Goal: Complete application form

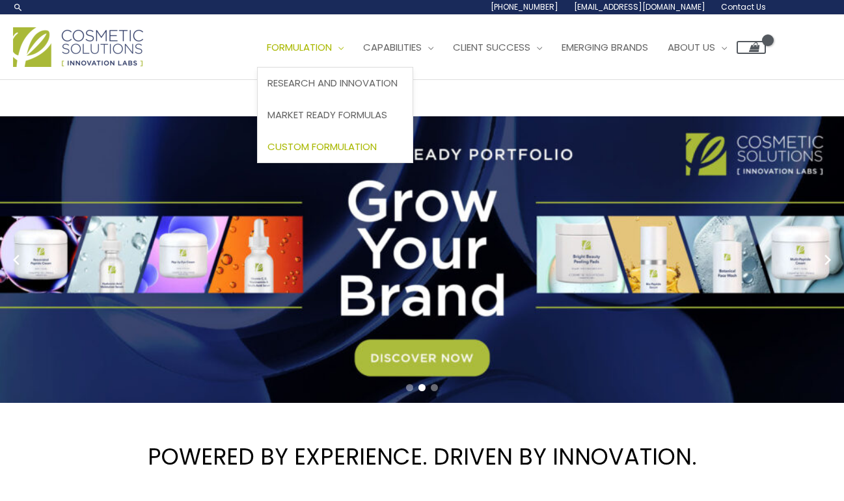
click at [353, 150] on span "Custom Formulation" at bounding box center [321, 147] width 109 height 14
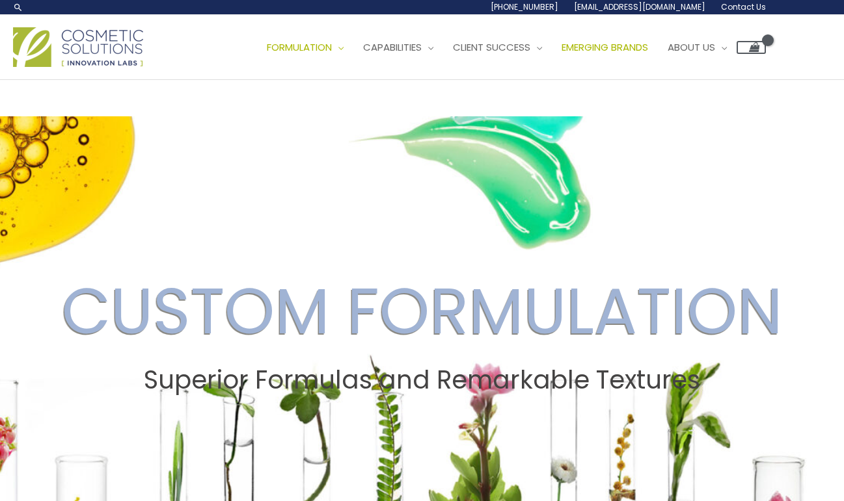
click at [612, 42] on span "Emerging Brands" at bounding box center [604, 47] width 87 height 14
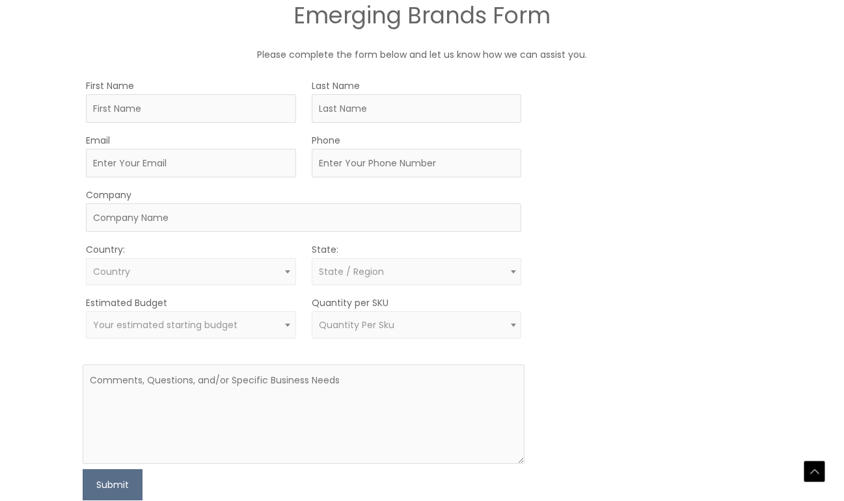
scroll to position [763, 0]
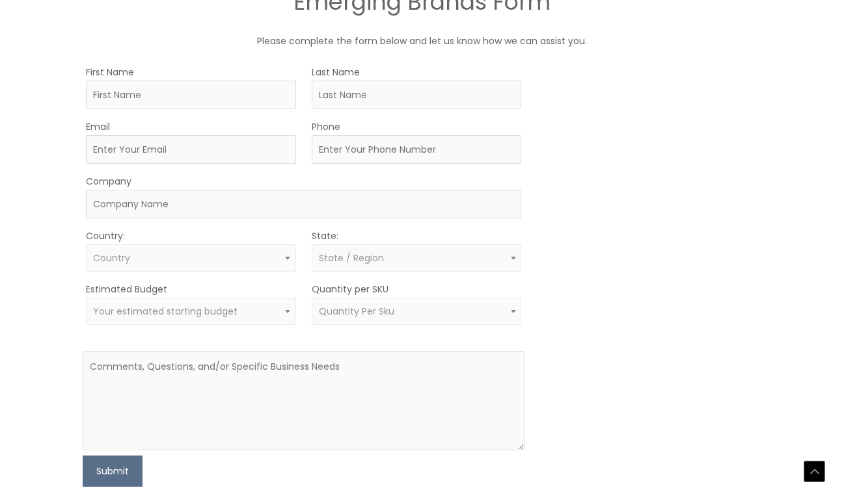
click at [344, 340] on form "First Name Last Name Email Phone Company Country: Select country United States …" at bounding box center [304, 275] width 442 height 423
click at [345, 322] on span "Quantity Per Sku" at bounding box center [417, 311] width 210 height 27
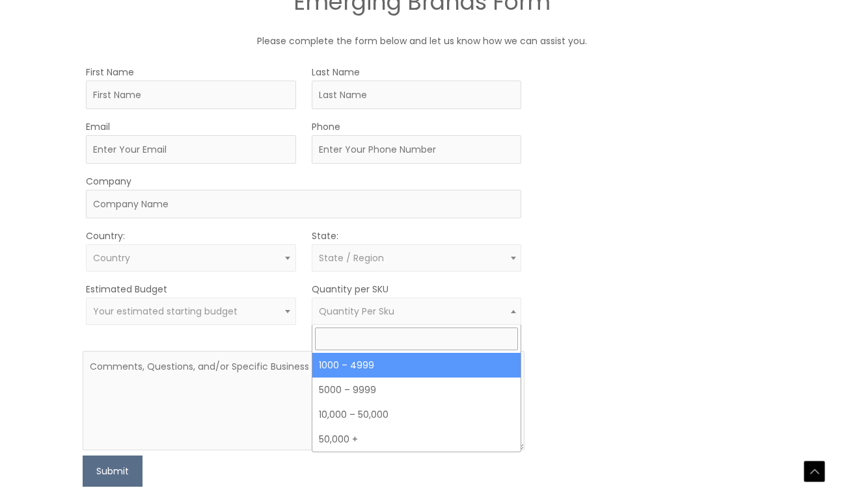
select select "10"
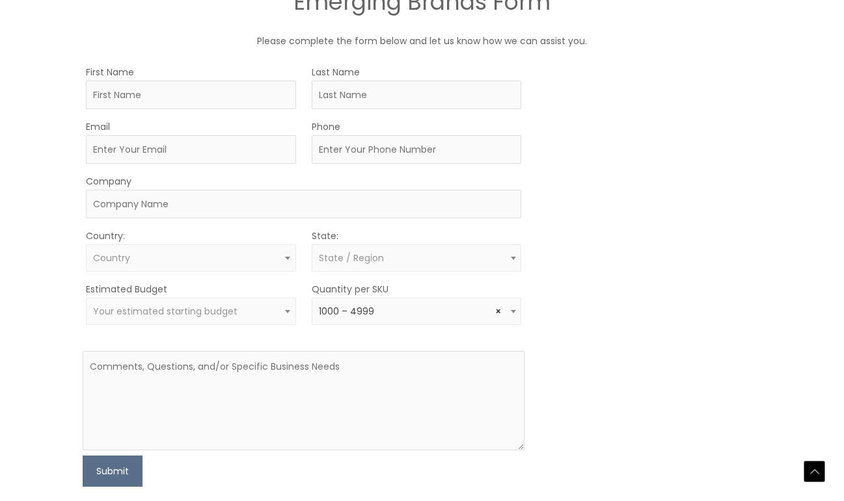
click at [260, 311] on span "Your estimated starting budget" at bounding box center [190, 312] width 195 height 12
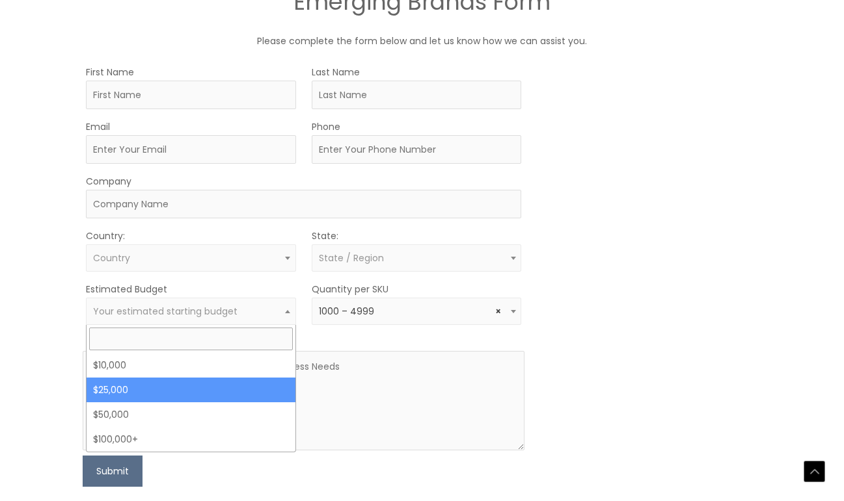
select select "25000"
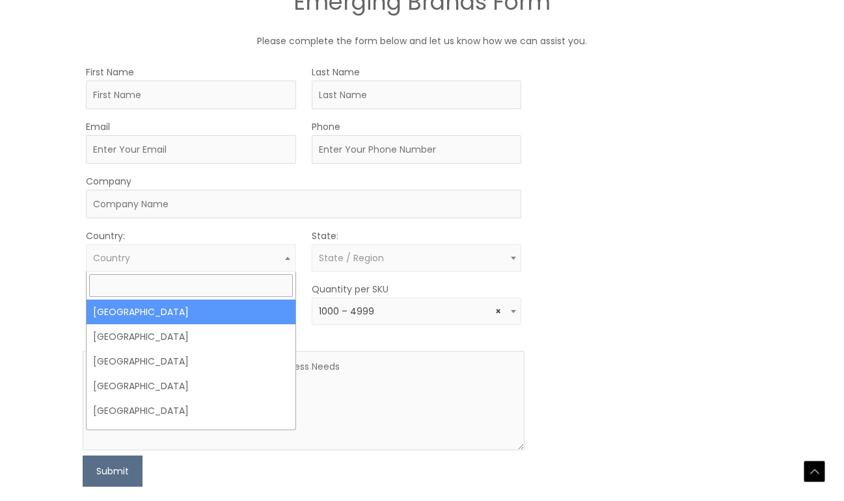
click at [223, 263] on span "Country" at bounding box center [190, 258] width 195 height 12
select select "[GEOGRAPHIC_DATA]"
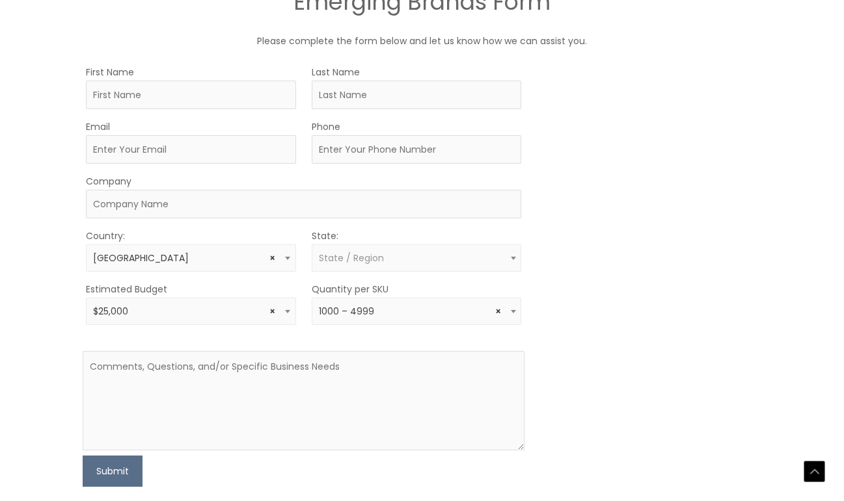
click at [351, 252] on span "State / Region" at bounding box center [351, 258] width 65 height 13
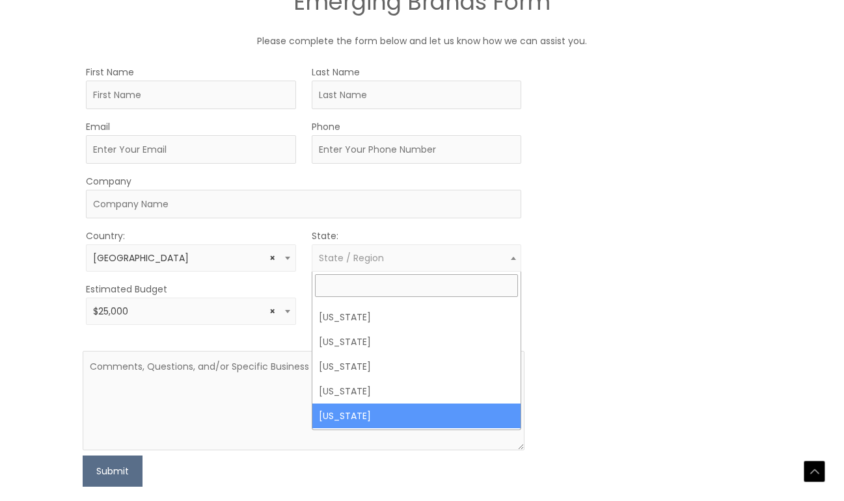
scroll to position [878, 0]
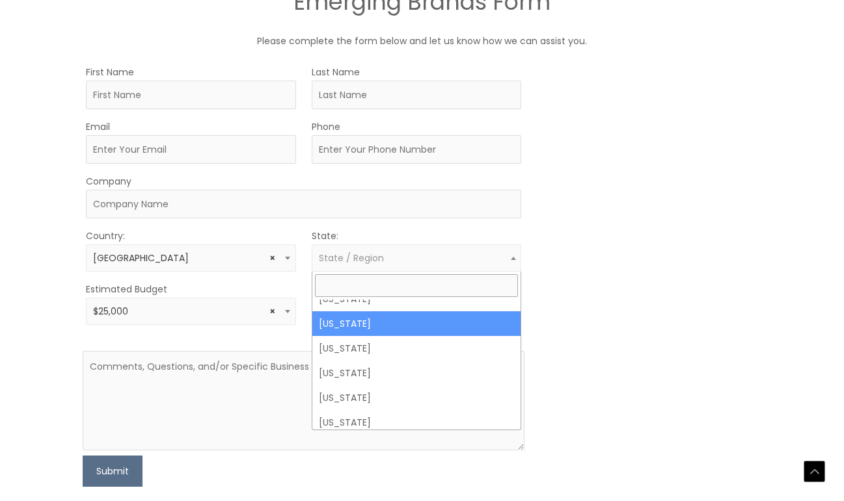
select select "New York"
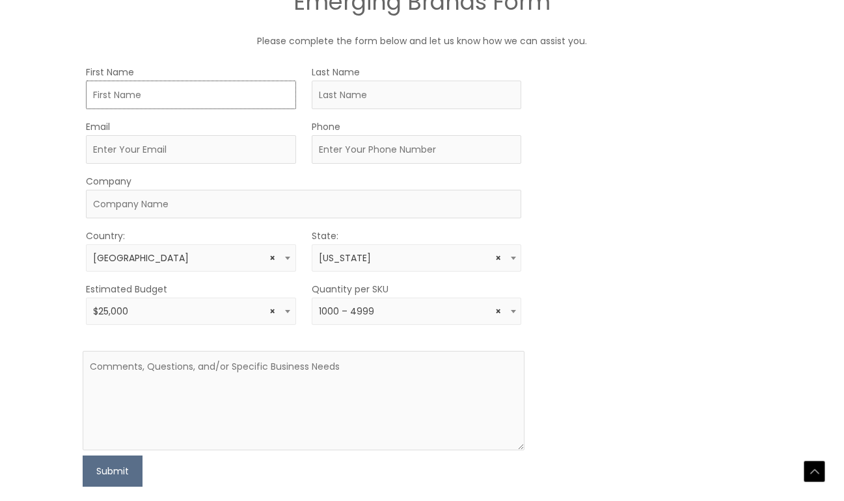
click at [184, 100] on input "First Name" at bounding box center [191, 95] width 210 height 29
type input "Trett"
type input "Johnson"
type input "trettjohnson@gmail.com"
type input "4157946635"
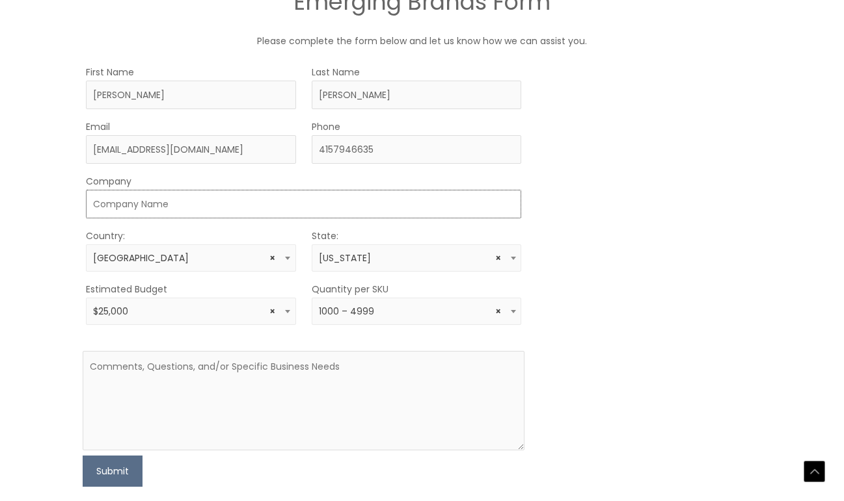
click at [176, 201] on input "Company" at bounding box center [304, 204] width 436 height 29
click at [167, 152] on input "trettjohnson@gmail.com" at bounding box center [191, 149] width 210 height 29
type input "[PERSON_NAME][EMAIL_ADDRESS][DOMAIN_NAME]"
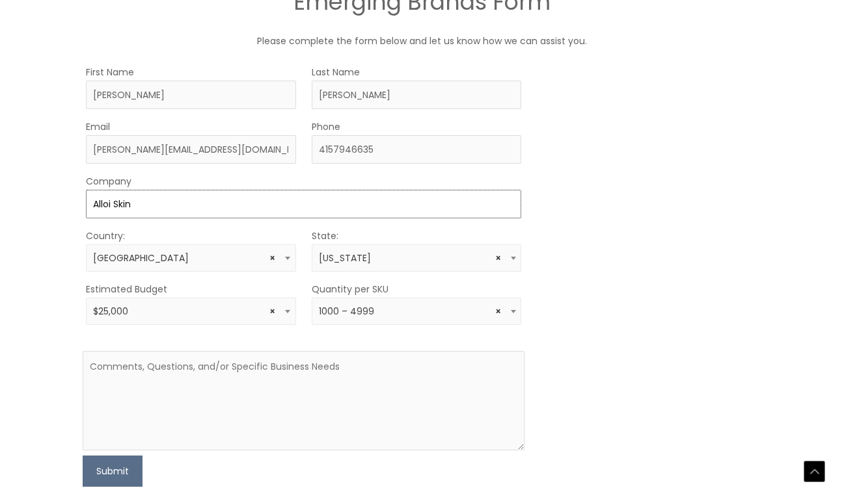
type input "Alloi Skin"
click at [246, 371] on textarea at bounding box center [304, 401] width 442 height 100
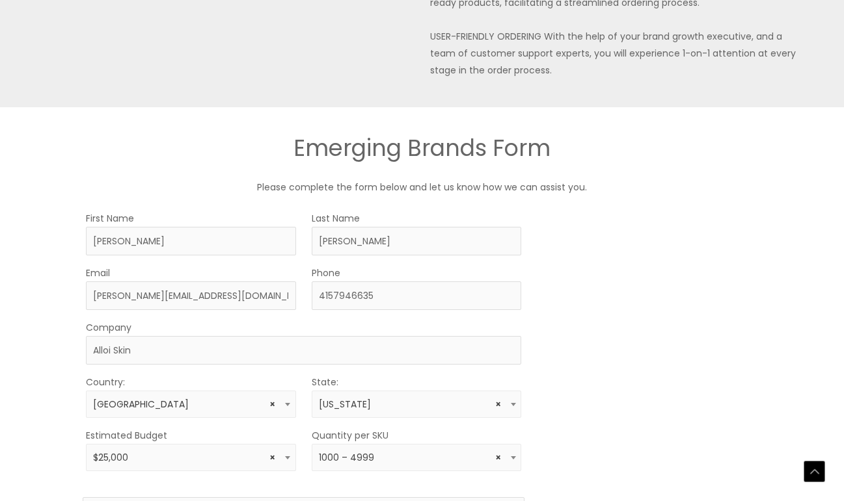
scroll to position [913, 0]
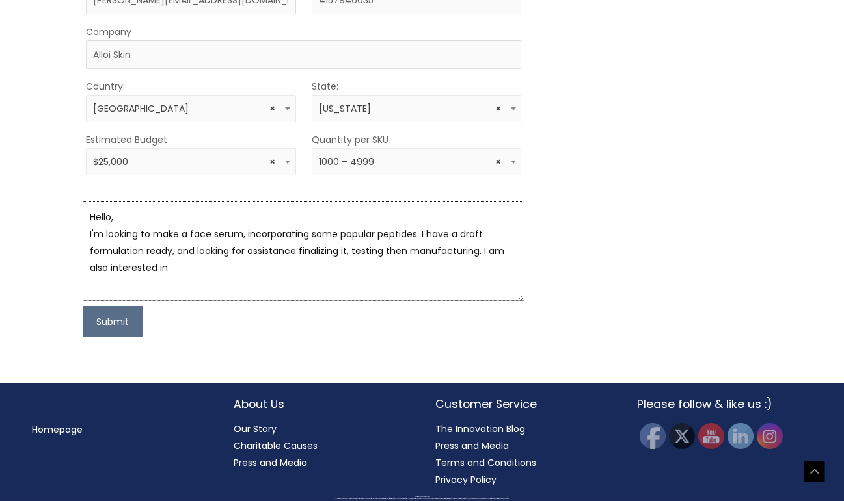
click at [215, 270] on textarea "Hello, I'm looking to make a face serum, incorporating some popular peptides. I…" at bounding box center [304, 252] width 442 height 100
type textarea "Hello, I'm looking to make a face serum, incorporating some popular peptides. I…"
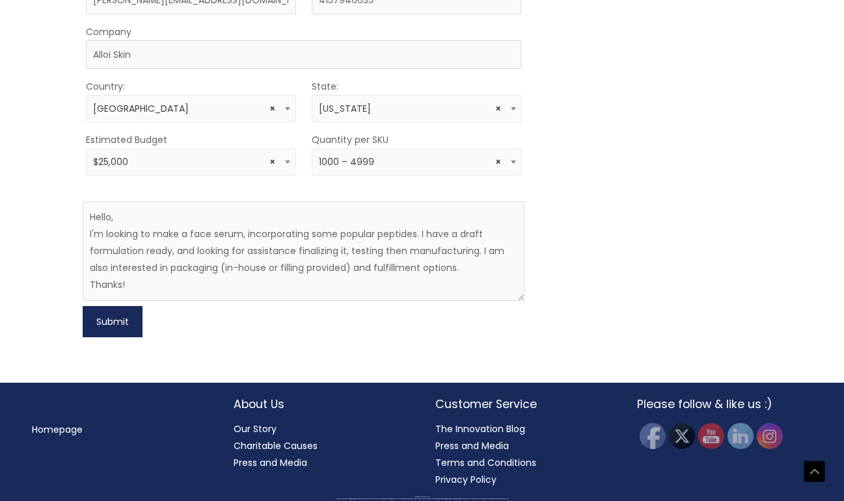
click at [123, 323] on button "Submit" at bounding box center [113, 321] width 60 height 31
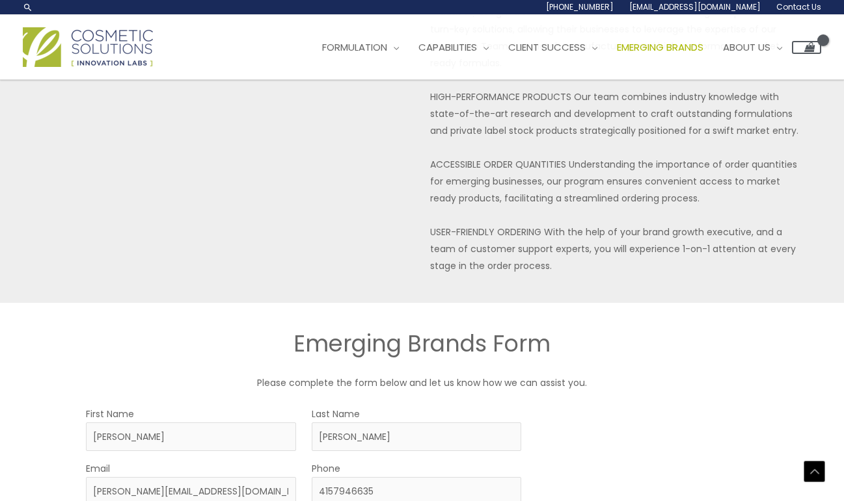
scroll to position [0, 0]
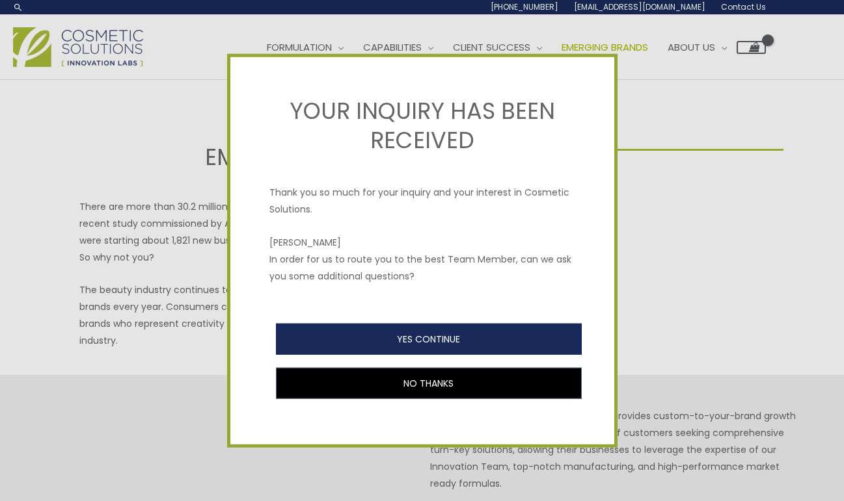
click at [377, 339] on button "YES CONTINUE" at bounding box center [429, 339] width 306 height 31
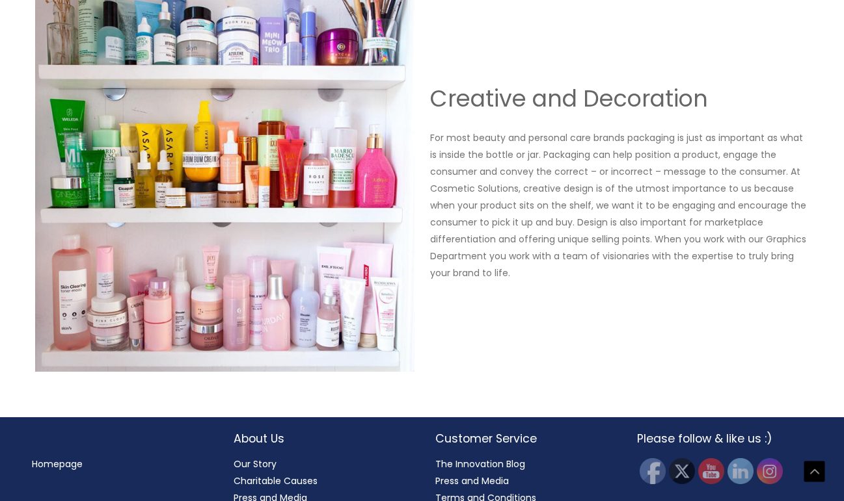
scroll to position [1559, 0]
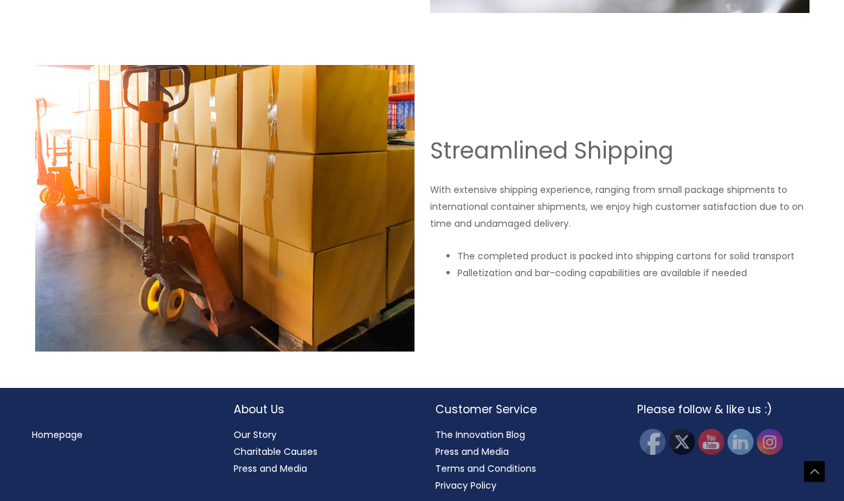
scroll to position [2276, 0]
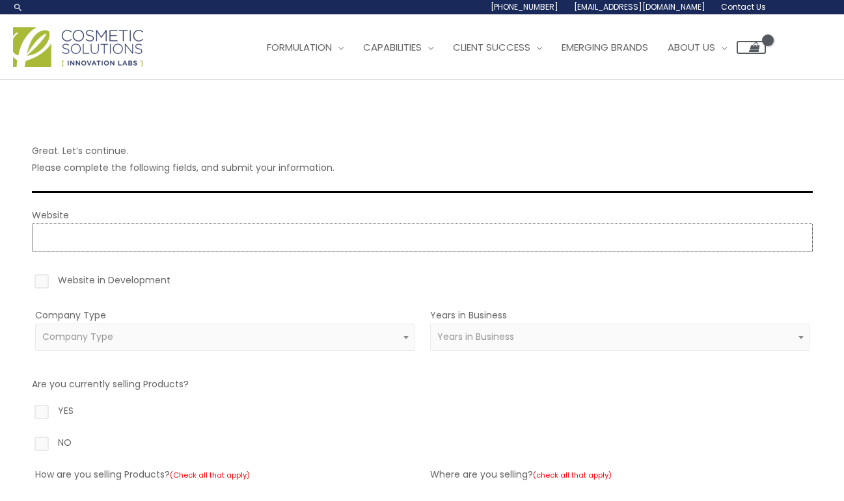
click at [350, 234] on input "Website" at bounding box center [422, 238] width 781 height 29
click at [164, 272] on label "Website in Development" at bounding box center [422, 283] width 781 height 22
click at [27, 272] on input "Website in Development" at bounding box center [23, 276] width 8 height 8
checkbox input "true"
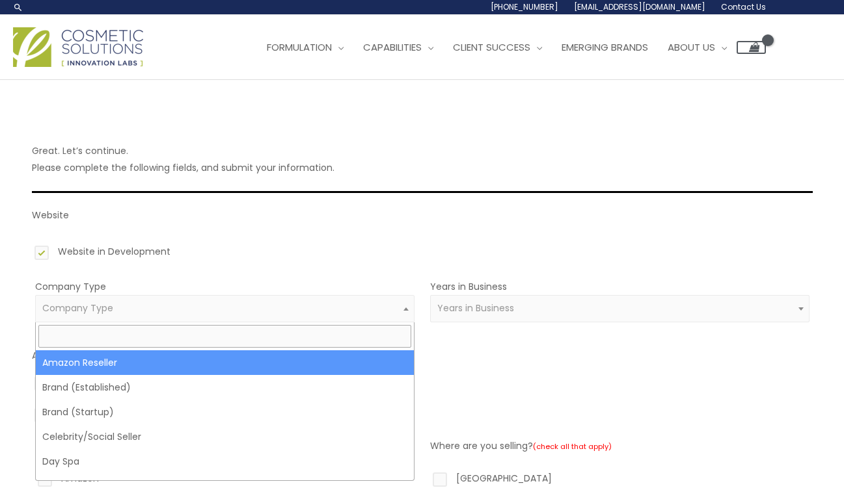
click at [264, 309] on span "Company Type" at bounding box center [224, 308] width 364 height 12
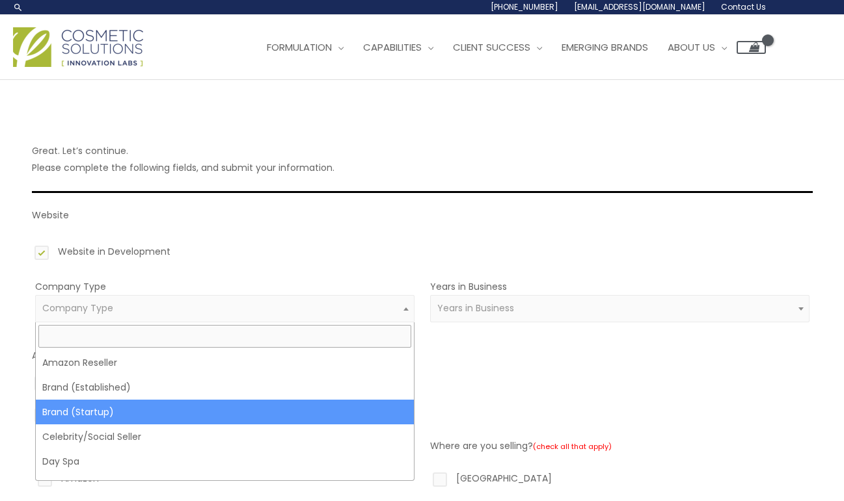
select select "39"
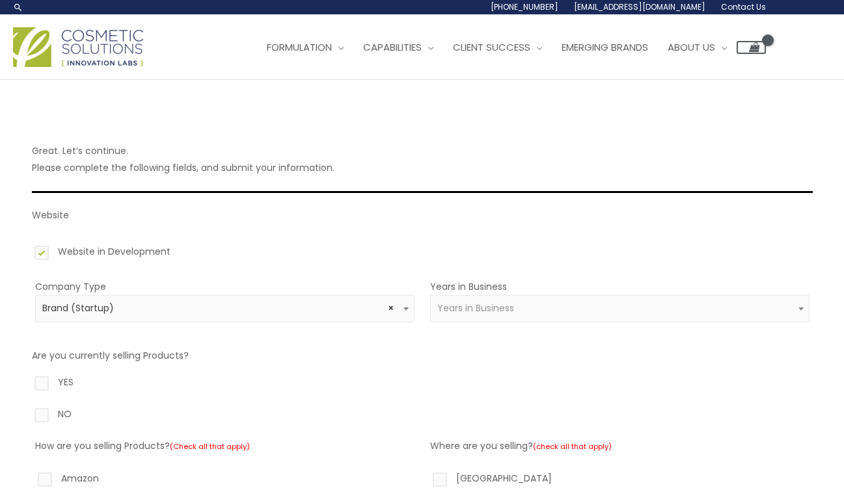
click at [520, 309] on span "Years in Business" at bounding box center [619, 308] width 364 height 12
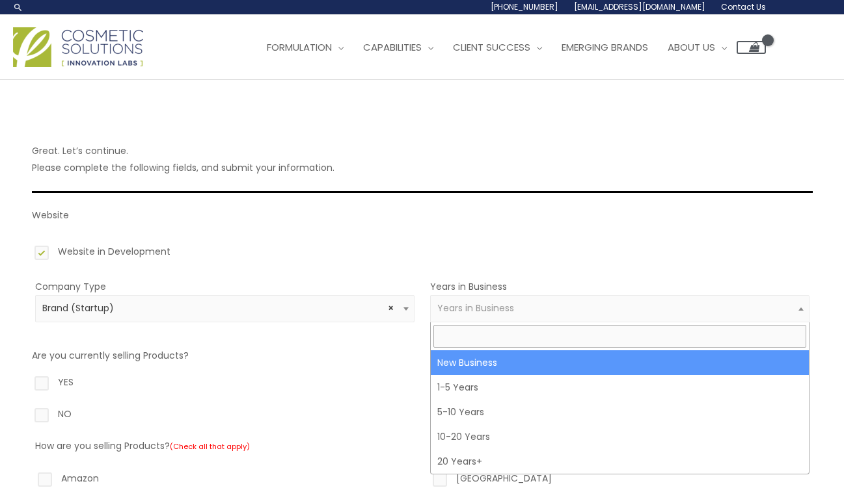
select select "1"
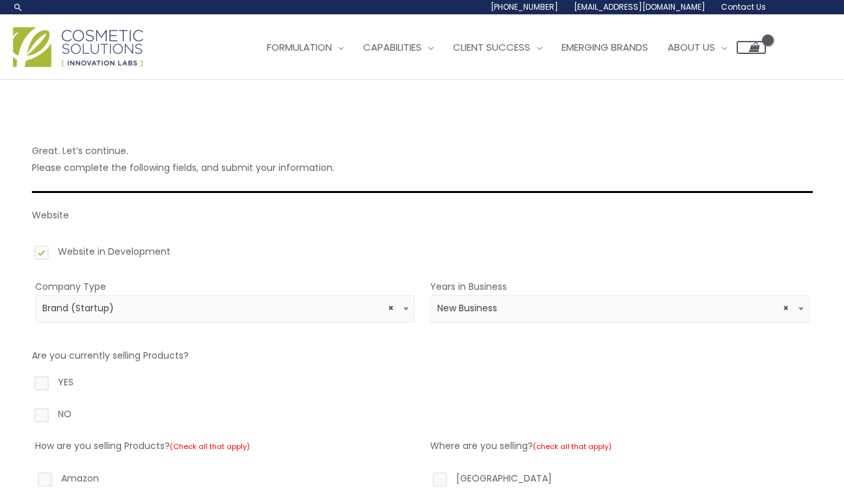
click at [72, 409] on label "NO" at bounding box center [422, 417] width 781 height 22
click at [27, 409] on input "NO" at bounding box center [23, 410] width 8 height 8
radio input "true"
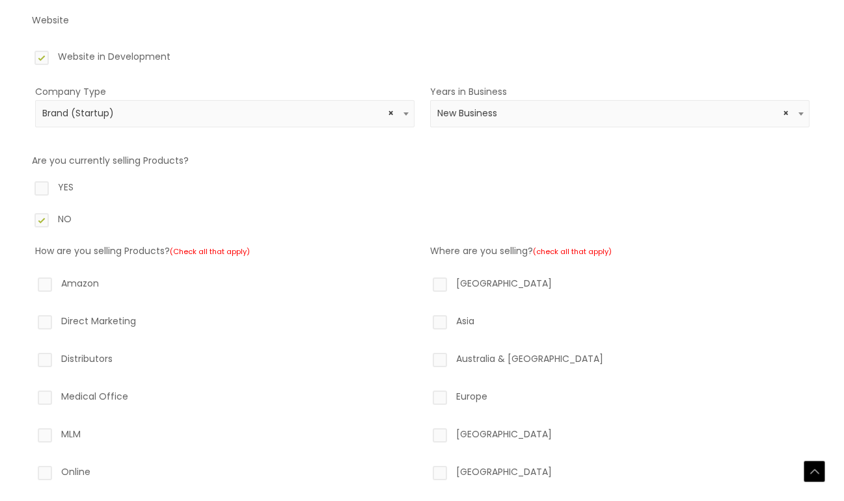
scroll to position [230, 0]
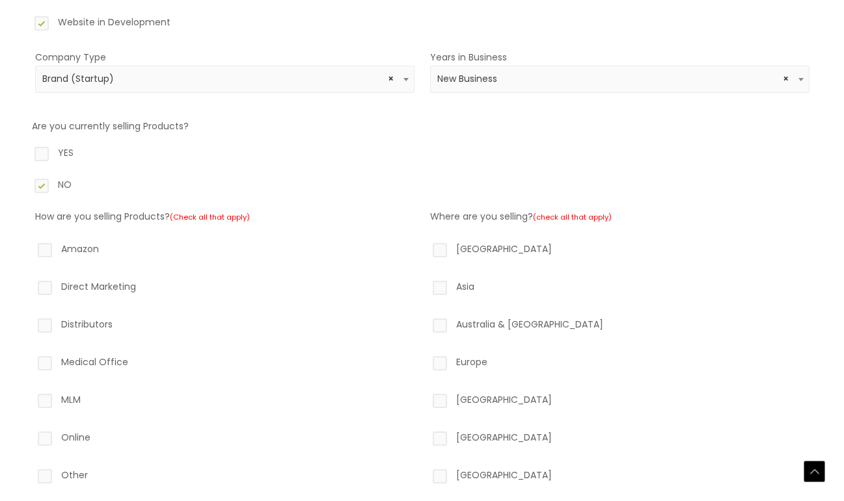
click at [445, 256] on label "North America" at bounding box center [619, 252] width 379 height 22
click at [425, 249] on input "North America" at bounding box center [421, 245] width 8 height 8
checkbox input "true"
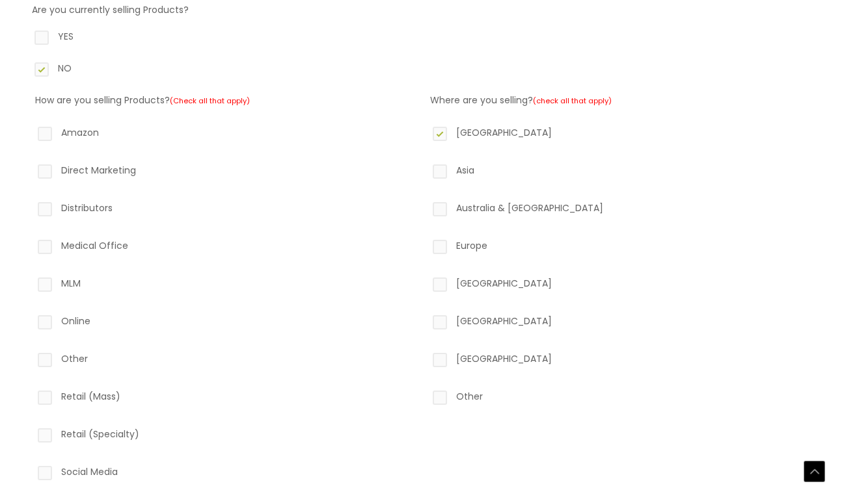
scroll to position [347, 0]
click at [51, 322] on label "Online" at bounding box center [224, 323] width 379 height 22
click at [31, 321] on input "Online" at bounding box center [26, 316] width 8 height 8
checkbox input "true"
click at [56, 141] on label "Amazon" at bounding box center [224, 135] width 379 height 22
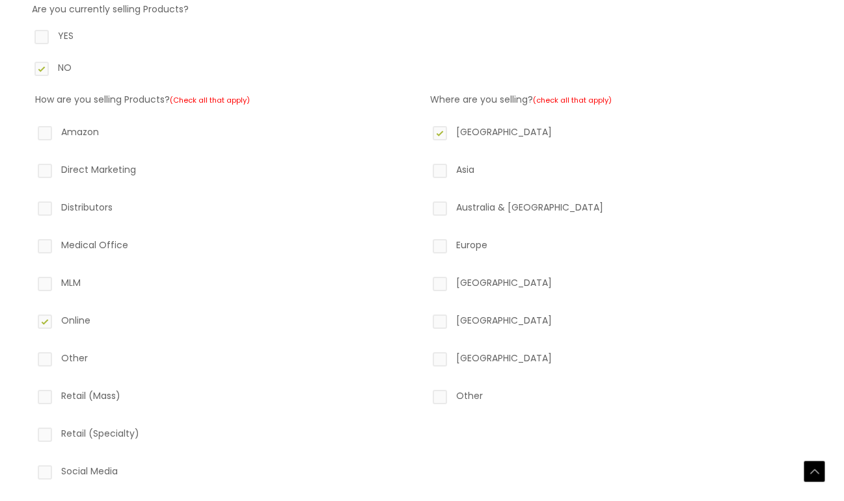
click at [31, 132] on input "Amazon" at bounding box center [26, 128] width 8 height 8
checkbox input "true"
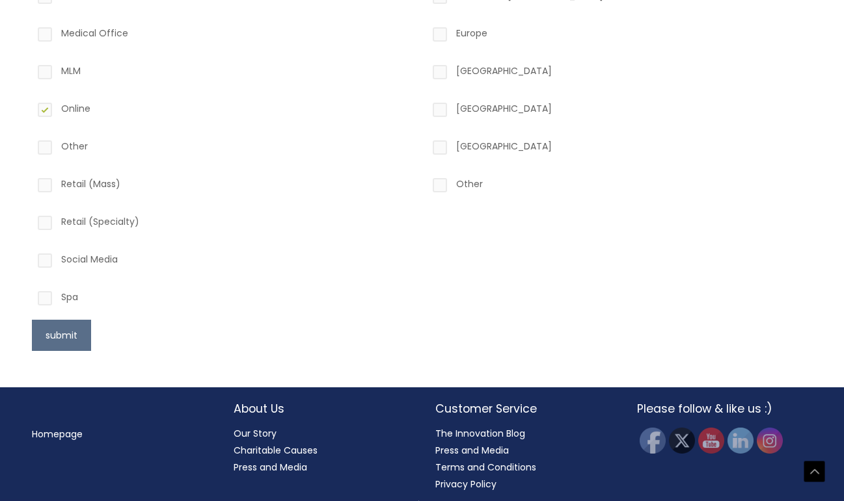
scroll to position [563, 0]
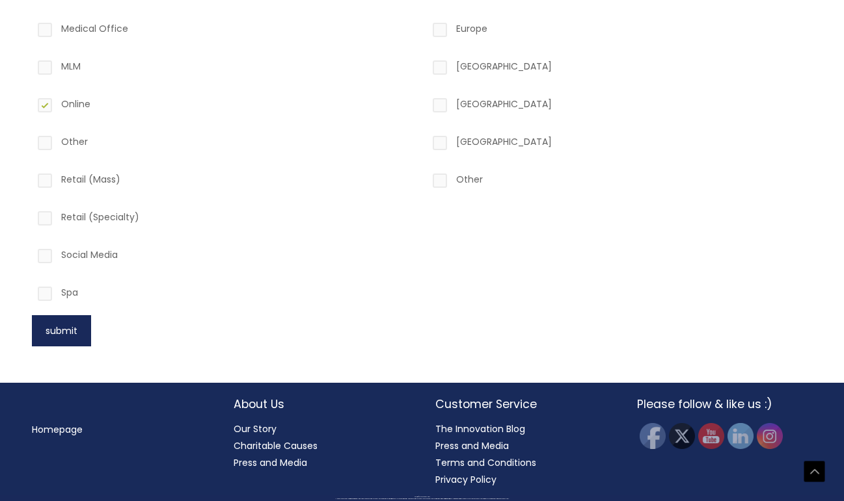
click at [69, 320] on button "submit" at bounding box center [61, 330] width 59 height 31
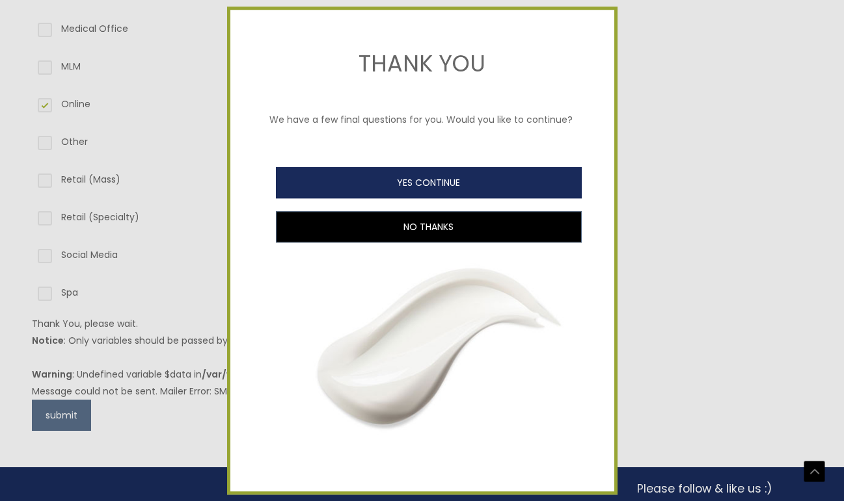
click at [390, 186] on button "YES CONTINUE" at bounding box center [429, 182] width 306 height 31
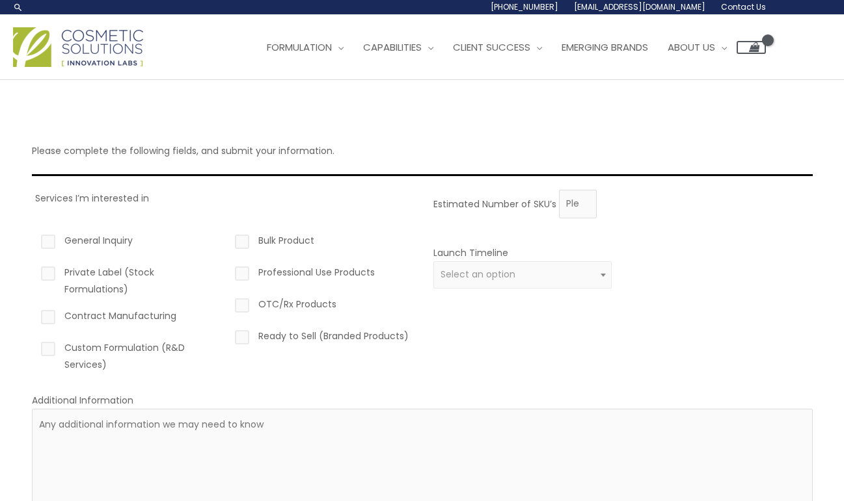
click at [96, 311] on label "Contract Manufacturing" at bounding box center [127, 319] width 179 height 22
click at [34, 311] on input "Contract Manufacturing" at bounding box center [29, 312] width 8 height 8
checkbox input "true"
click at [79, 345] on label "Custom Formulation (R&D Services)" at bounding box center [127, 357] width 179 height 34
click at [34, 345] on input "Custom Formulation (R&D Services)" at bounding box center [29, 344] width 8 height 8
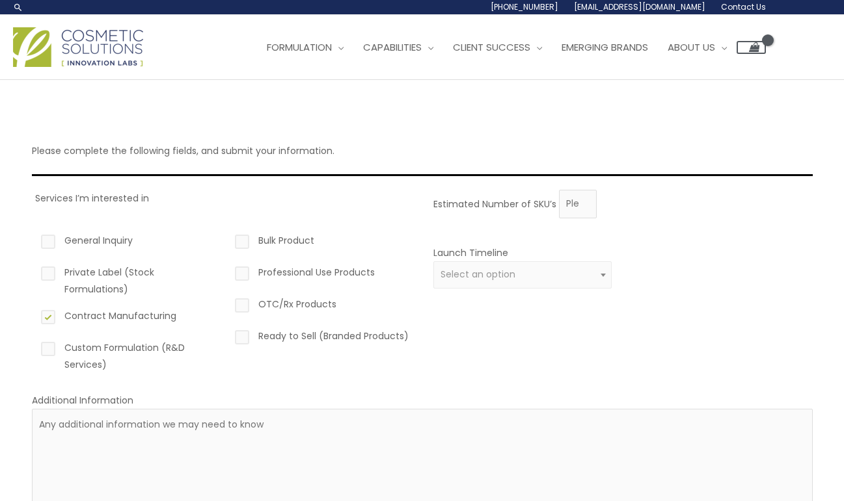
checkbox input "true"
click at [87, 282] on label "Private Label (Stock Formulations)" at bounding box center [127, 281] width 179 height 34
click at [34, 273] on input "Private Label (Stock Formulations)" at bounding box center [29, 268] width 8 height 8
checkbox input "true"
click at [88, 320] on label "Contract Manufacturing" at bounding box center [127, 319] width 179 height 22
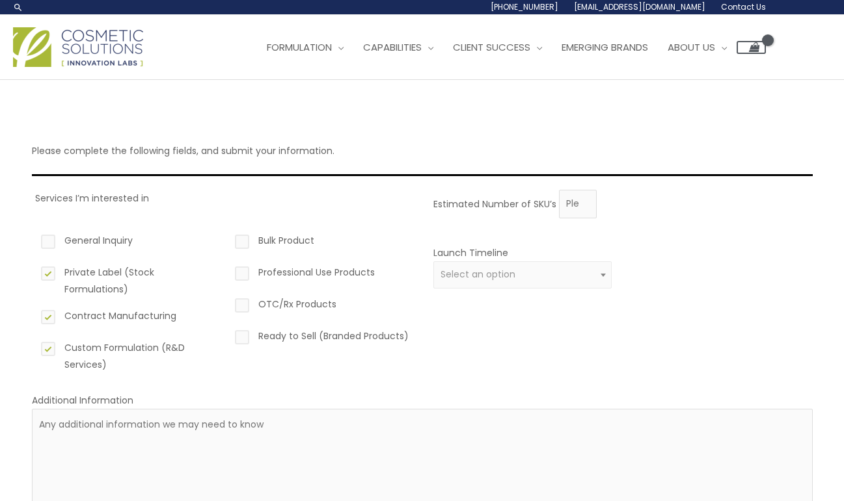
click at [34, 316] on input "Contract Manufacturing" at bounding box center [29, 312] width 8 height 8
checkbox input "false"
click at [486, 260] on div "Launch Timeline 0 – 3 months 4 – 12 months Greater than 1 year Select an option" at bounding box center [522, 275] width 179 height 60
click at [481, 278] on span "Select an option" at bounding box center [477, 274] width 75 height 13
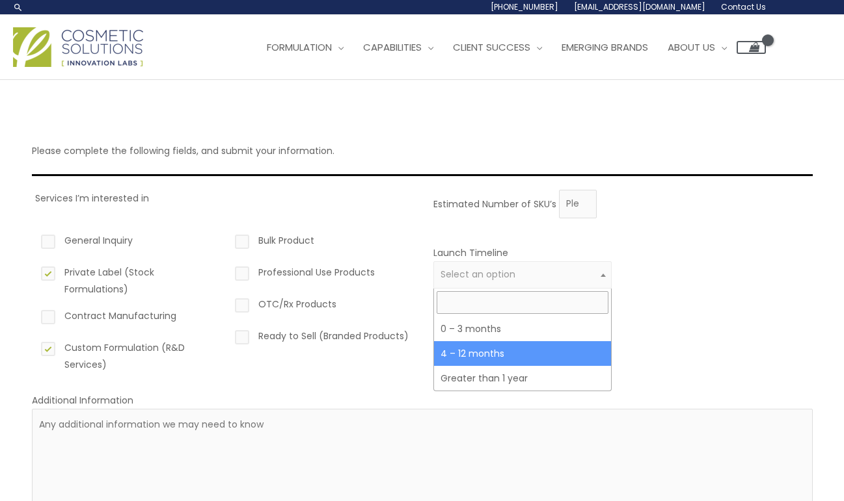
select select "3"
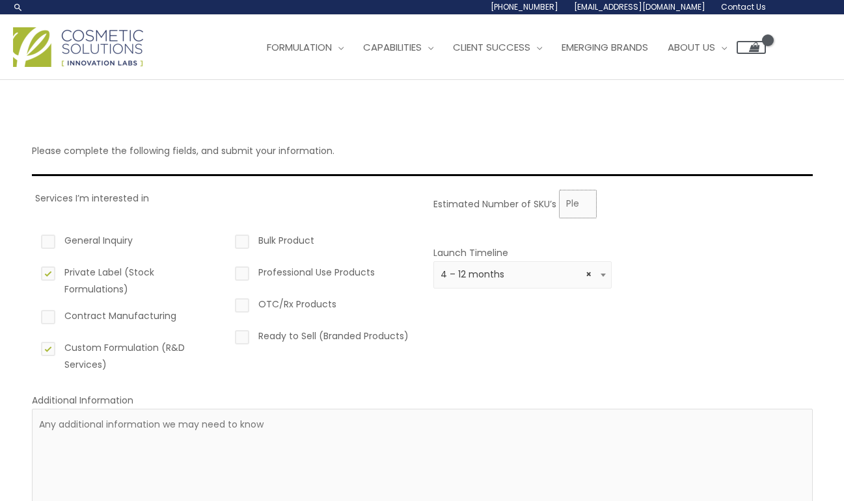
click at [574, 215] on input "Estimated Number of SKU’s" at bounding box center [578, 204] width 38 height 29
type input "3000"
click at [555, 382] on div "Estimated Number of SKU’s 3000 Launch Timeline 0 – 3 months 4 – 12 months Great…" at bounding box center [619, 286] width 379 height 193
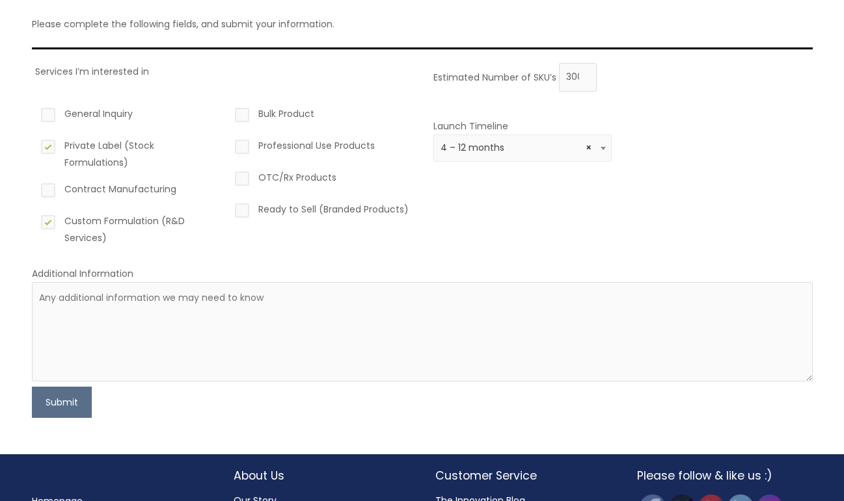
scroll to position [129, 0]
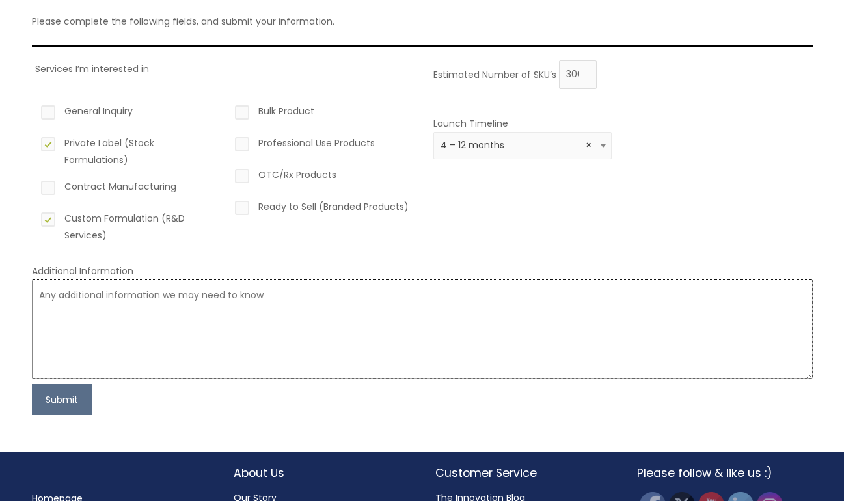
click at [286, 362] on textarea at bounding box center [422, 330] width 781 height 100
click at [81, 406] on button "Submit" at bounding box center [62, 399] width 60 height 31
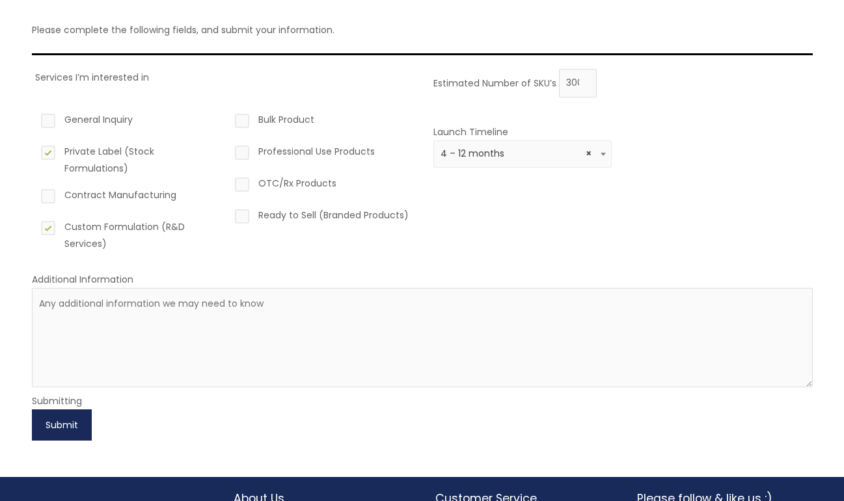
scroll to position [152, 0]
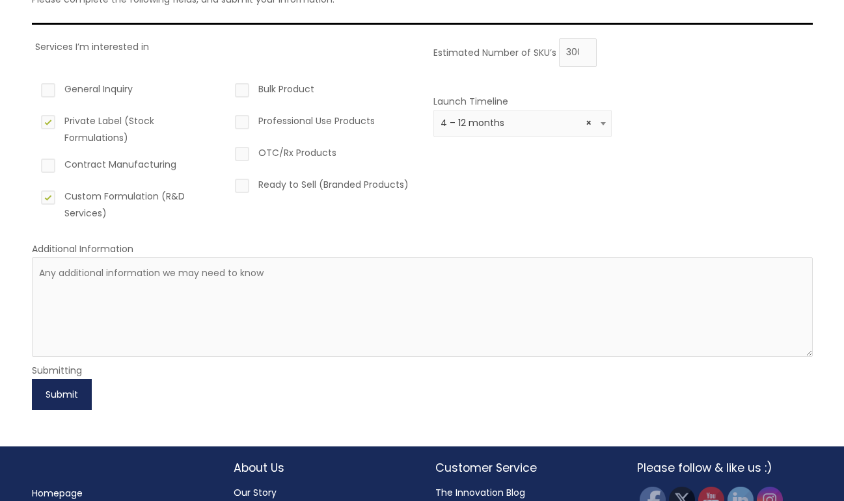
click at [79, 399] on button "Submit" at bounding box center [62, 394] width 60 height 31
click at [137, 299] on textarea at bounding box center [422, 308] width 781 height 100
type textarea "I'm looking to launch 4-5 months."
click at [79, 404] on button "Submit" at bounding box center [62, 394] width 60 height 31
click at [225, 400] on form "Services I’m interested in General Inquiry Private Label (Stock Formulations) C…" at bounding box center [422, 224] width 781 height 372
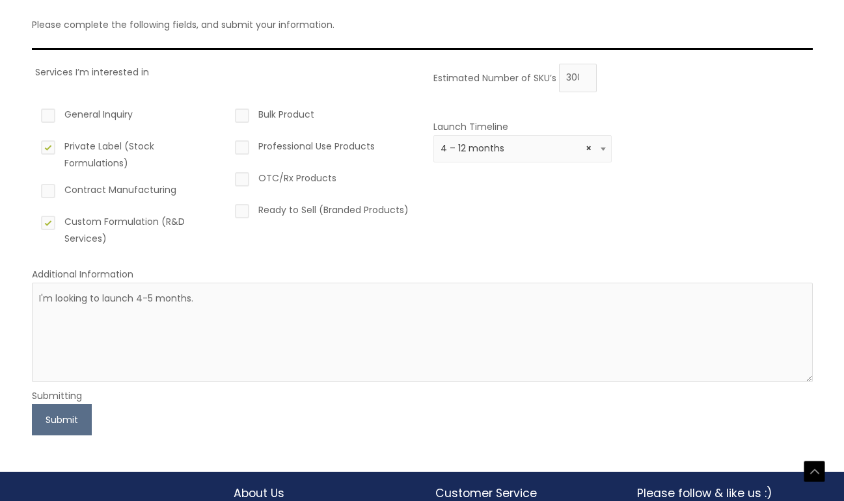
scroll to position [215, 0]
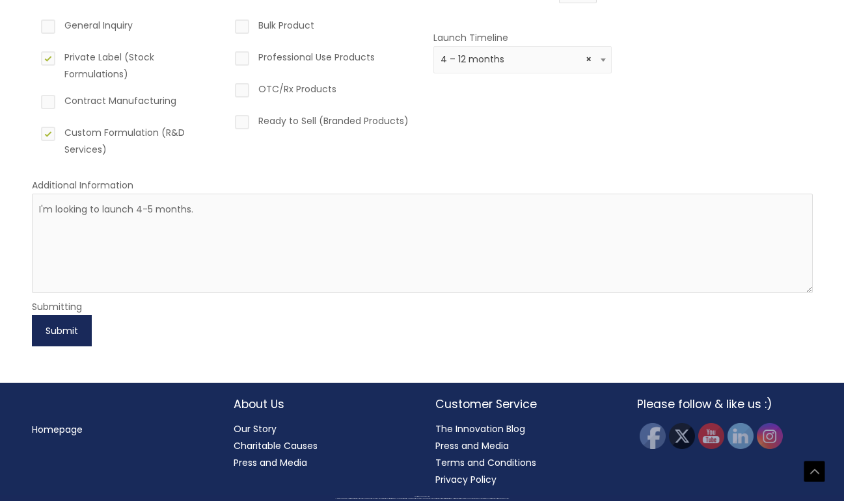
click at [64, 325] on button "Submit" at bounding box center [62, 330] width 60 height 31
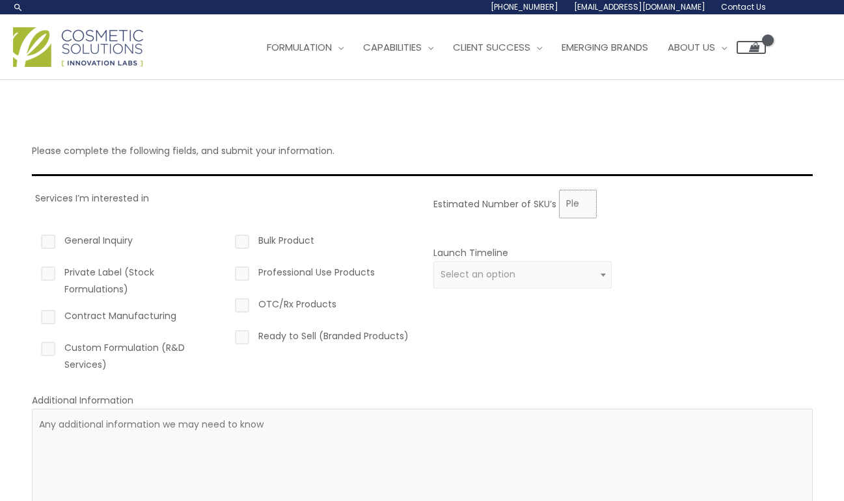
click at [567, 211] on input "Estimated Number of SKU’s" at bounding box center [578, 204] width 38 height 29
type input "1"
type input "3000"
click at [585, 266] on span "Select an option" at bounding box center [522, 274] width 179 height 27
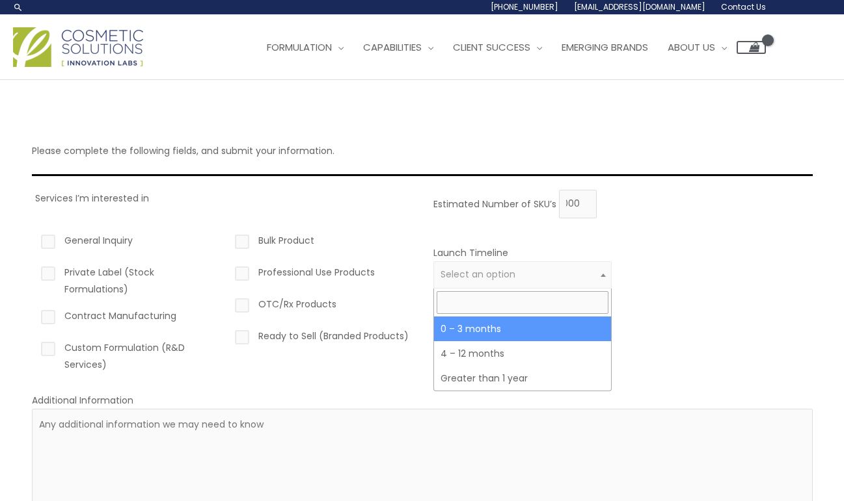
scroll to position [0, 0]
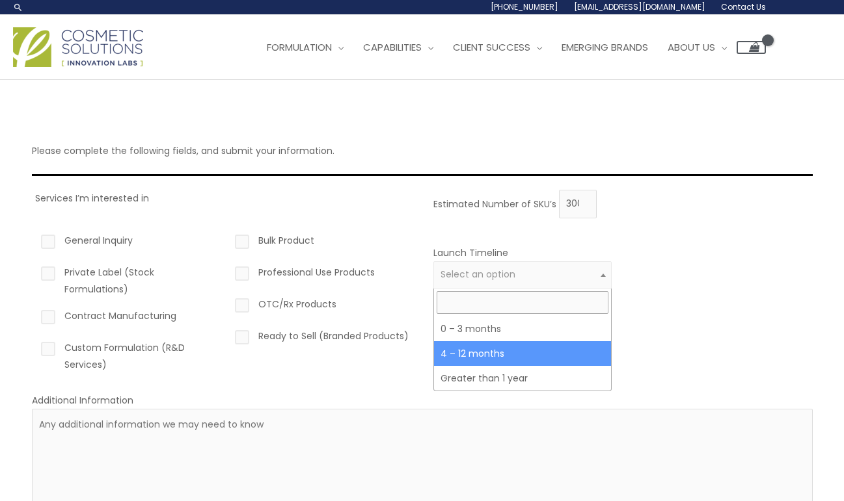
select select "3"
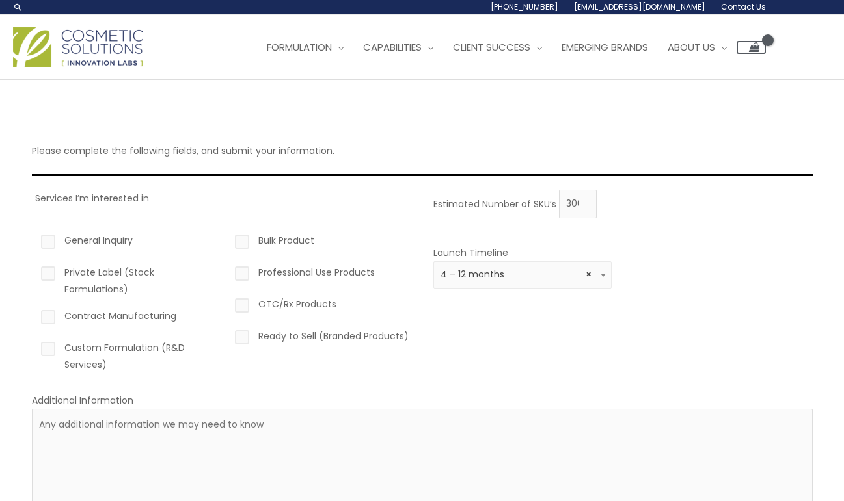
scroll to position [36, 0]
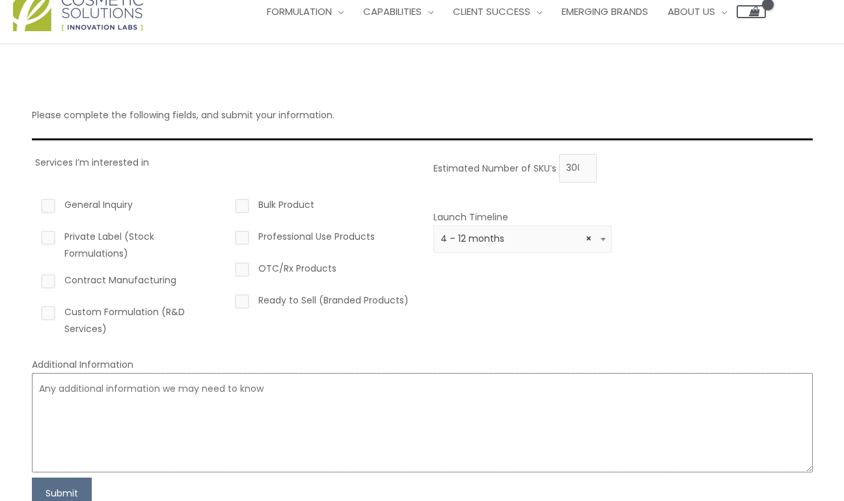
click at [379, 414] on textarea at bounding box center [422, 423] width 781 height 100
type textarea "Launch in 4-5 months"
click at [122, 239] on label "Private Label (Stock Formulations)" at bounding box center [127, 245] width 179 height 34
click at [34, 237] on input "Private Label (Stock Formulations)" at bounding box center [29, 232] width 8 height 8
click at [112, 249] on label "Private Label (Stock Formulations)" at bounding box center [127, 245] width 179 height 34
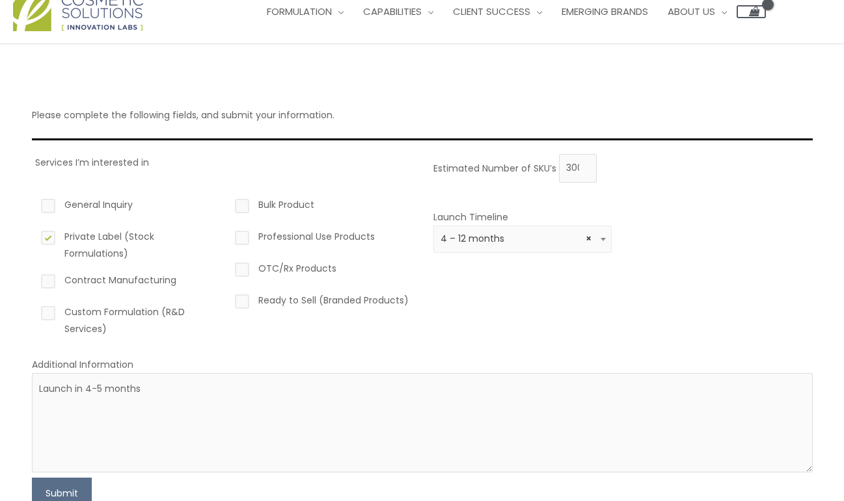
click at [34, 237] on input "Private Label (Stock Formulations)" at bounding box center [29, 232] width 8 height 8
checkbox input "false"
click at [103, 314] on label "Custom Formulation (R&D Services)" at bounding box center [127, 321] width 179 height 34
click at [34, 312] on input "Custom Formulation (R&D Services)" at bounding box center [29, 308] width 8 height 8
checkbox input "true"
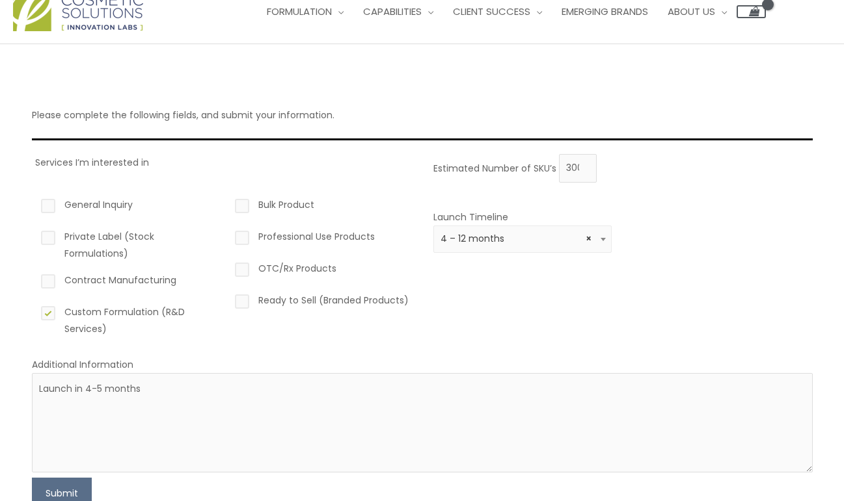
click at [104, 284] on label "Contract Manufacturing" at bounding box center [127, 283] width 179 height 22
click at [34, 280] on input "Contract Manufacturing" at bounding box center [29, 276] width 8 height 8
click at [104, 284] on label "Contract Manufacturing" at bounding box center [127, 283] width 179 height 22
click at [34, 280] on input "Contract Manufacturing" at bounding box center [29, 276] width 8 height 8
checkbox input "false"
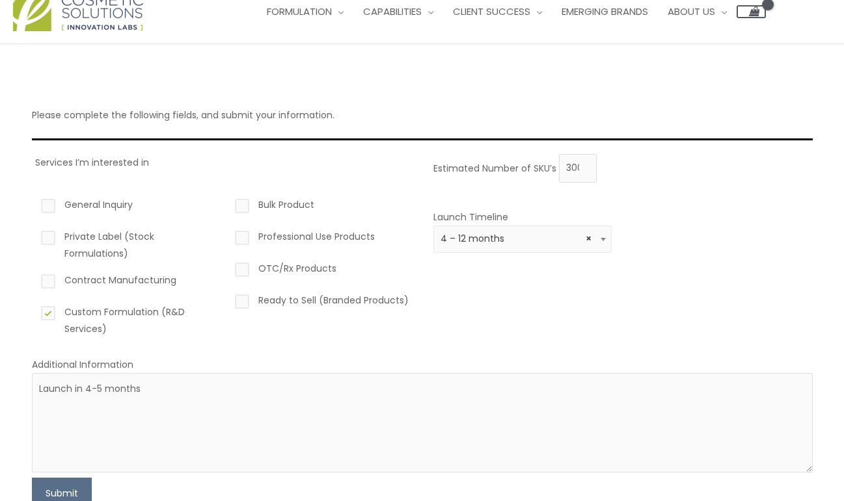
click at [104, 250] on label "Private Label (Stock Formulations)" at bounding box center [127, 245] width 179 height 34
click at [34, 237] on input "Private Label (Stock Formulations)" at bounding box center [29, 232] width 8 height 8
checkbox input "true"
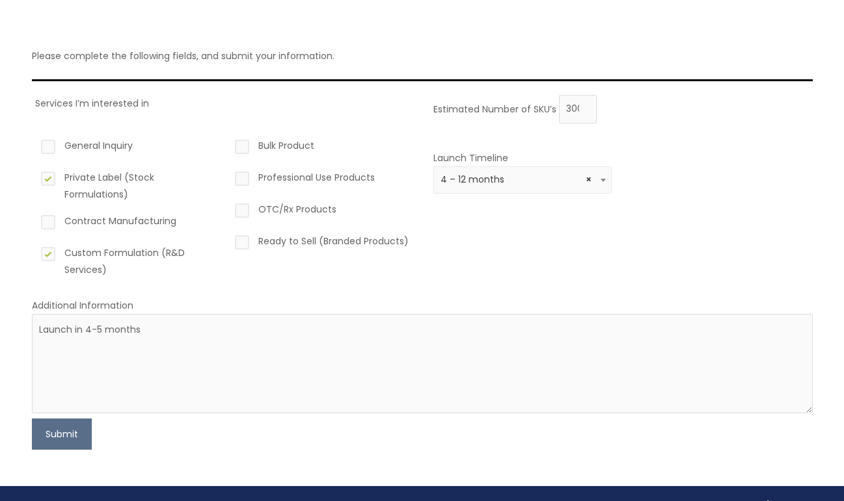
scroll to position [122, 0]
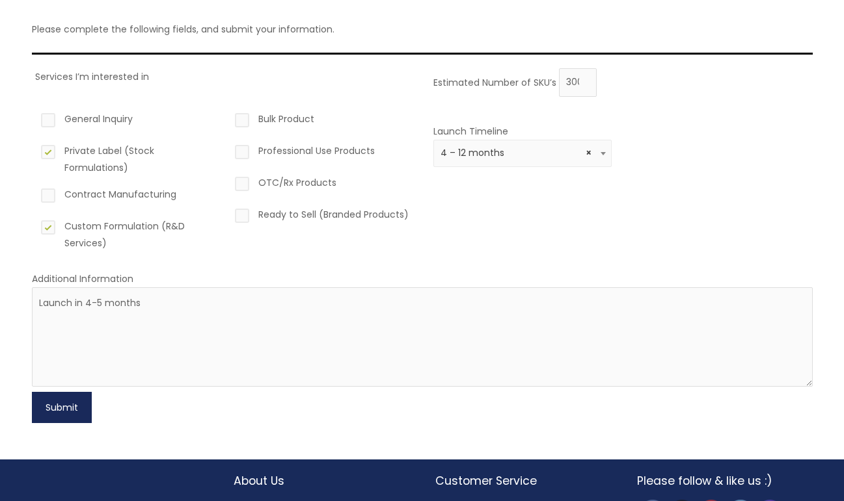
click at [77, 409] on button "Submit" at bounding box center [62, 407] width 60 height 31
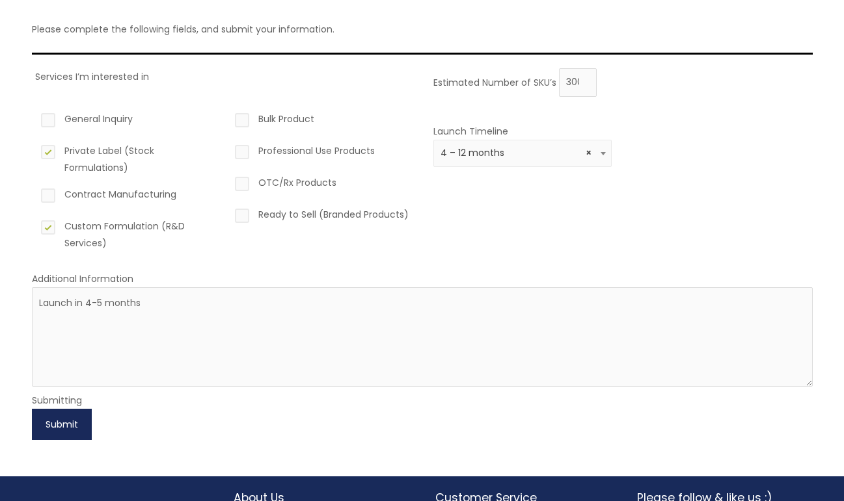
scroll to position [215, 0]
